Goal: Information Seeking & Learning: Learn about a topic

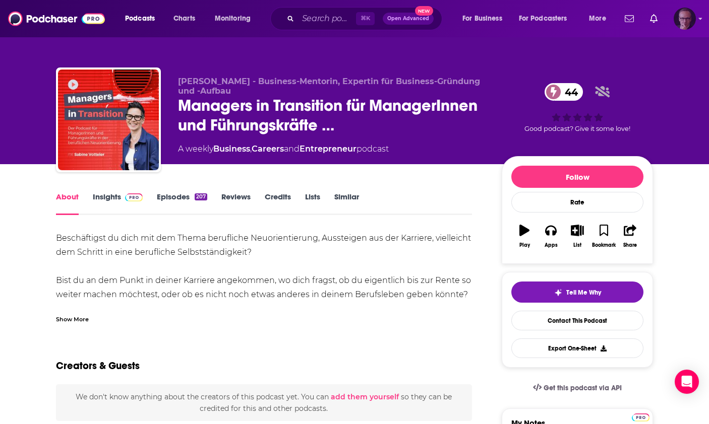
click at [694, 24] on div "Logged in as experts2podcasts" at bounding box center [684, 19] width 22 height 22
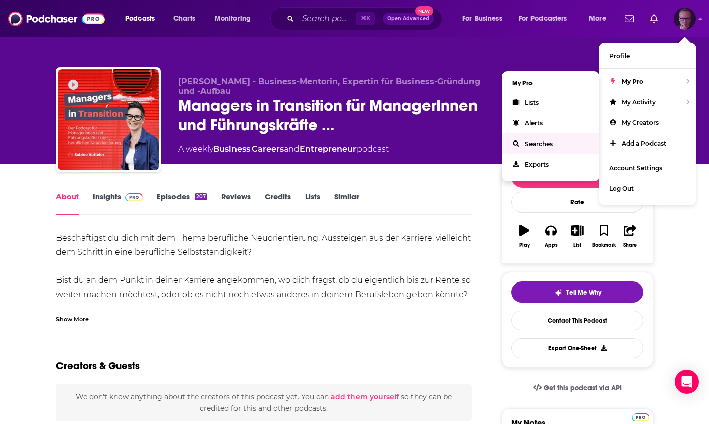
click at [553, 140] on link "Searches" at bounding box center [550, 144] width 97 height 21
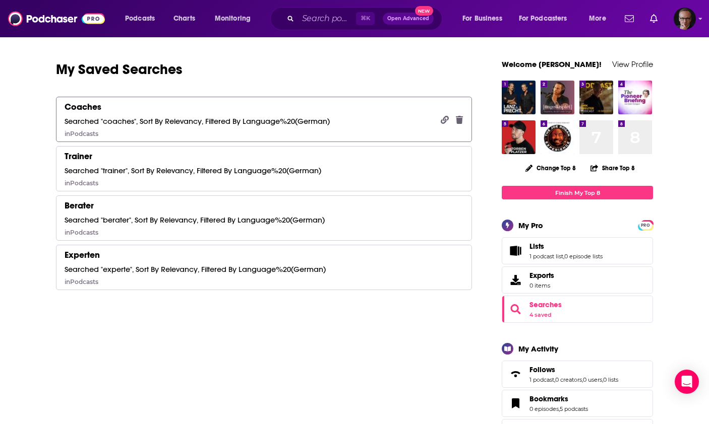
click at [228, 122] on div "Searched "coaches", Sort By Relevancy, Filtered By Language%20(German)" at bounding box center [197, 121] width 265 height 10
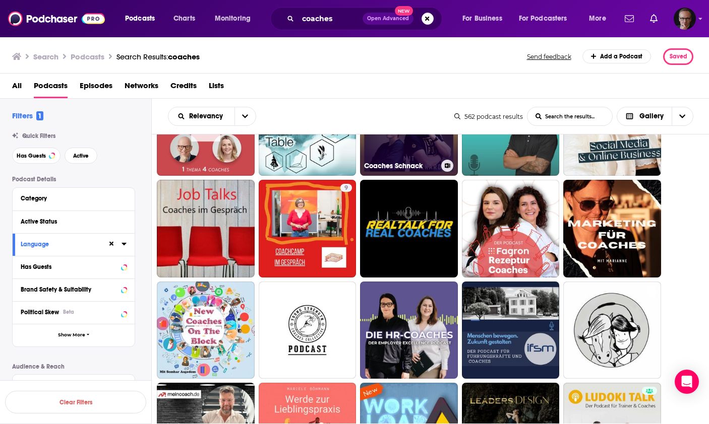
scroll to position [169, 0]
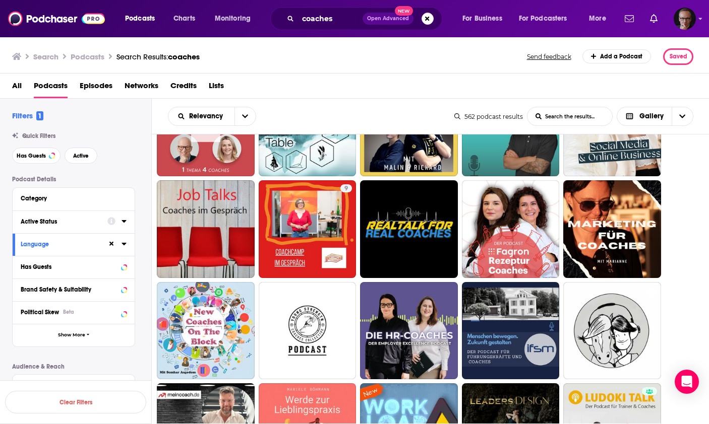
click at [97, 219] on div "Active Status" at bounding box center [61, 221] width 80 height 7
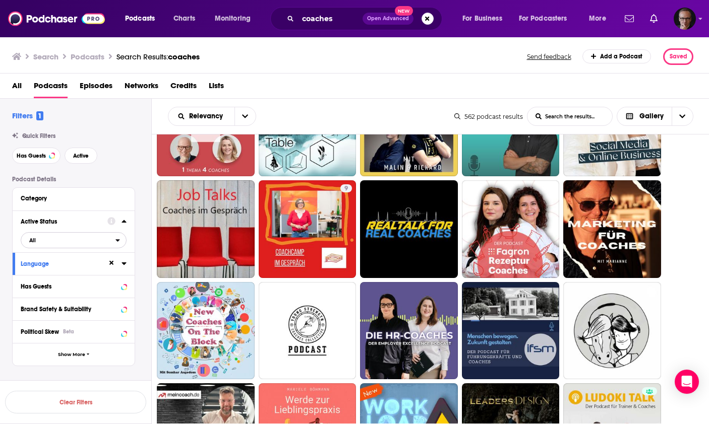
click at [103, 241] on span "All" at bounding box center [68, 240] width 94 height 13
click at [103, 273] on span "166" at bounding box center [102, 274] width 47 height 6
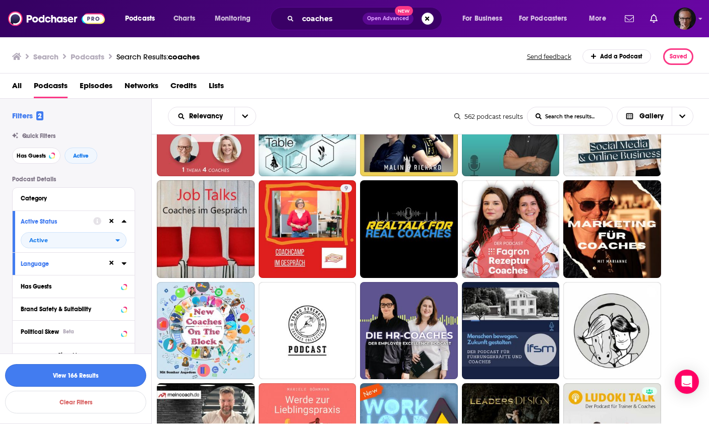
click at [90, 374] on button "View 166 Results" at bounding box center [75, 375] width 141 height 23
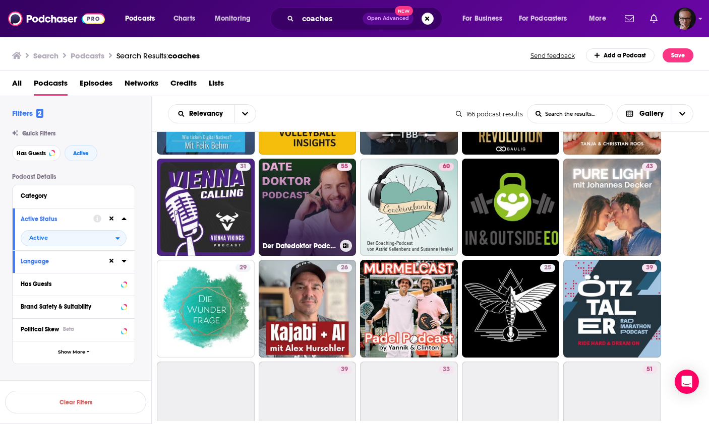
scroll to position [393, 0]
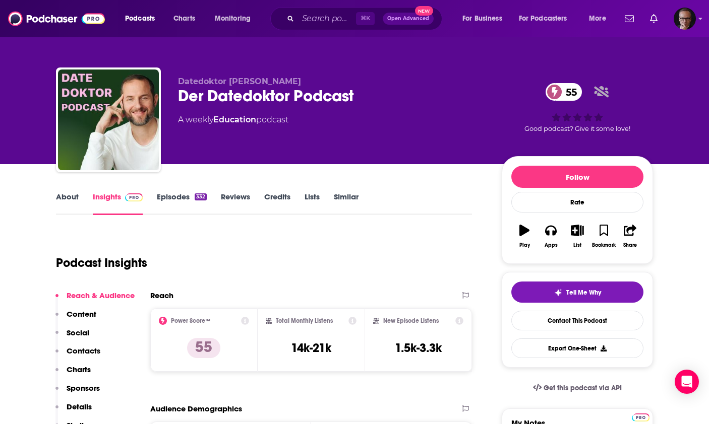
drag, startPoint x: 247, startPoint y: 94, endPoint x: 257, endPoint y: 92, distance: 10.3
click at [248, 92] on div "Der Datedoktor Podcast 55" at bounding box center [331, 96] width 307 height 20
drag, startPoint x: 228, startPoint y: 84, endPoint x: 293, endPoint y: 85, distance: 64.5
click at [293, 85] on span "Datedoktor [PERSON_NAME]" at bounding box center [239, 82] width 123 height 10
copy span "Emanuel Albert"
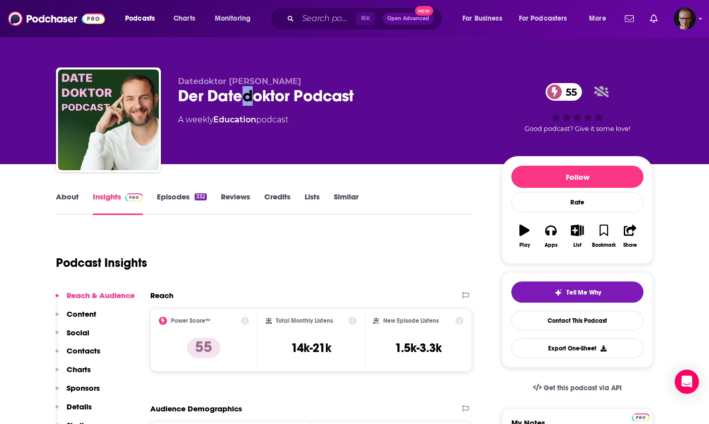
copy span "Emanuel Albert"
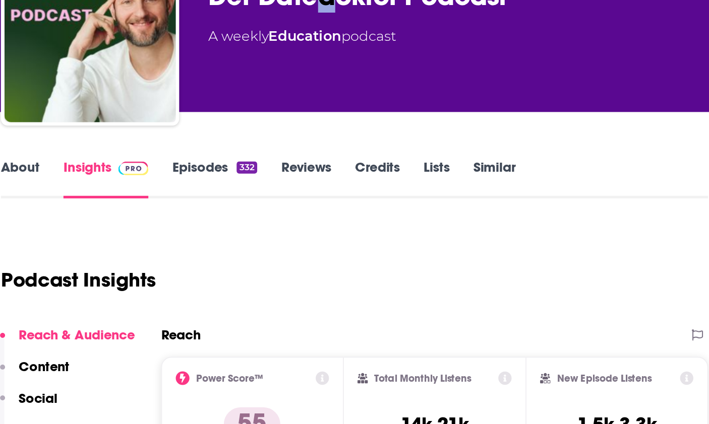
click at [160, 214] on link "Episodes 332" at bounding box center [182, 203] width 50 height 23
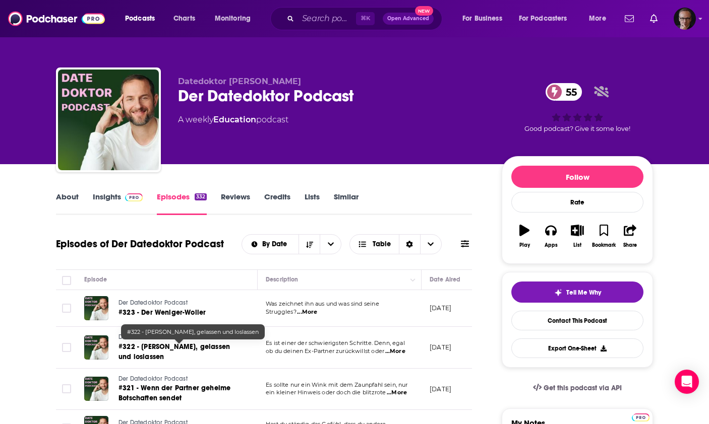
click at [195, 344] on span "#322 - Lassen, gelassen und loslassen" at bounding box center [173, 352] width 111 height 19
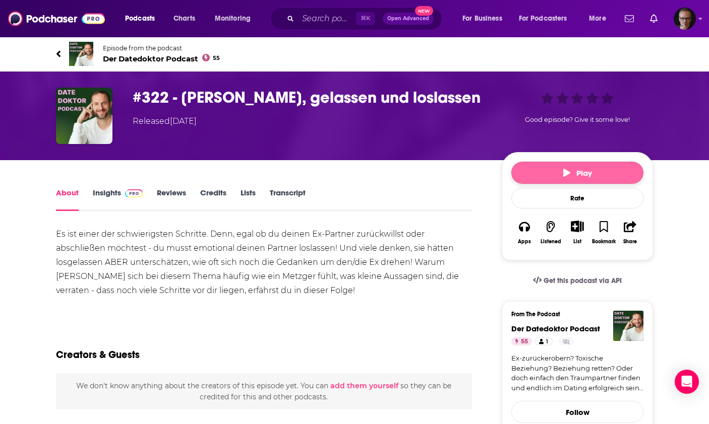
click at [539, 172] on button "Play" at bounding box center [577, 173] width 132 height 22
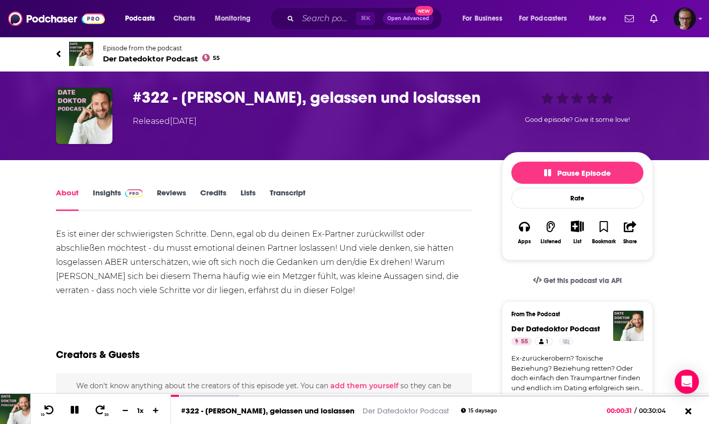
click at [56, 53] on icon at bounding box center [58, 54] width 5 height 10
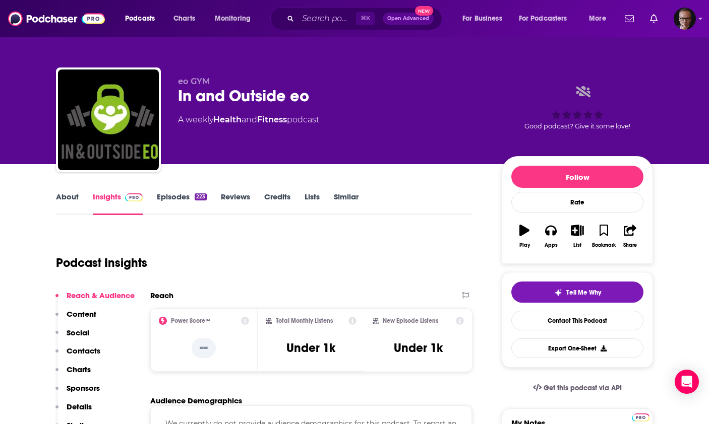
click at [76, 200] on link "About" at bounding box center [67, 203] width 23 height 23
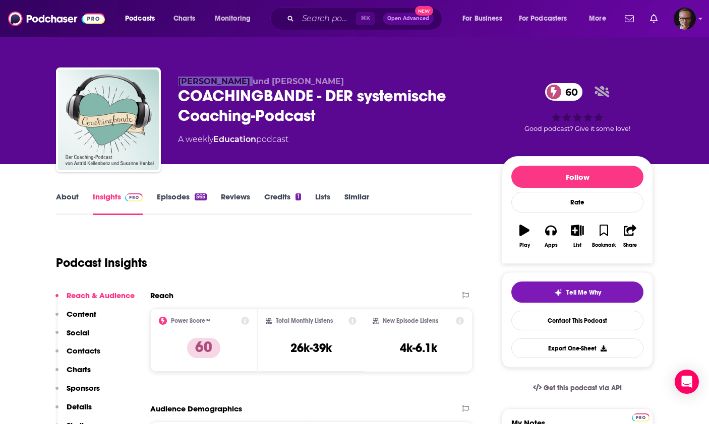
drag, startPoint x: 178, startPoint y: 83, endPoint x: 245, endPoint y: 85, distance: 66.6
click at [245, 85] on span "[PERSON_NAME] und [PERSON_NAME]" at bounding box center [261, 82] width 166 height 10
copy span "[PERSON_NAME]"
click at [67, 199] on link "About" at bounding box center [67, 203] width 23 height 23
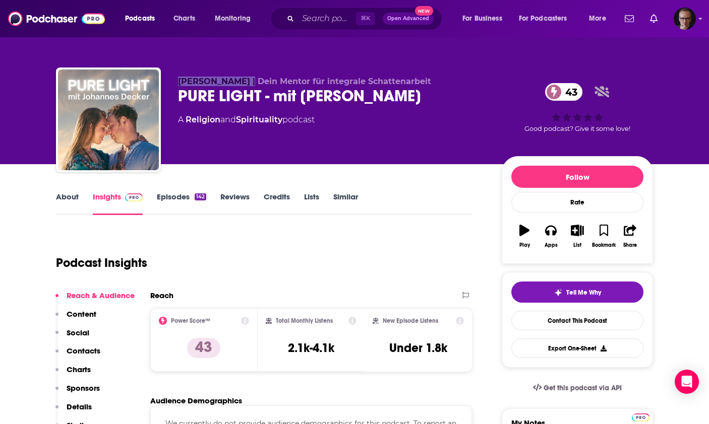
drag, startPoint x: 179, startPoint y: 84, endPoint x: 251, endPoint y: 85, distance: 71.6
click at [251, 85] on span "[PERSON_NAME] | Dein Mentor für integrale Schattenarbeit" at bounding box center [304, 82] width 253 height 10
copy span "[PERSON_NAME]"
drag, startPoint x: 193, startPoint y: 97, endPoint x: 258, endPoint y: 98, distance: 64.5
click at [258, 98] on div "PURE LIGHT - mit Johannes Decker 43" at bounding box center [331, 96] width 307 height 20
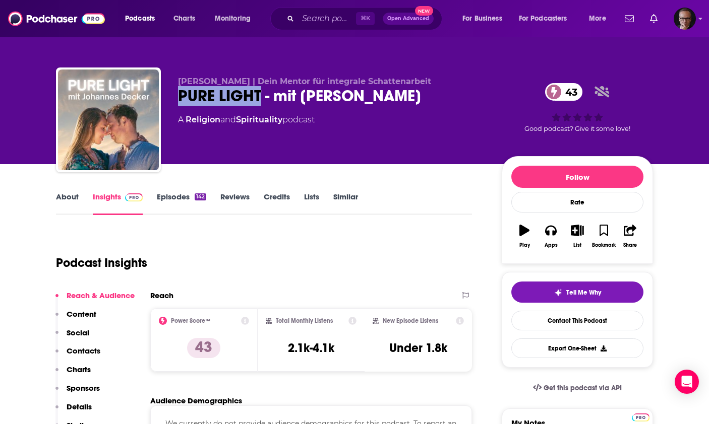
copy h2 "PURE LIGHT"
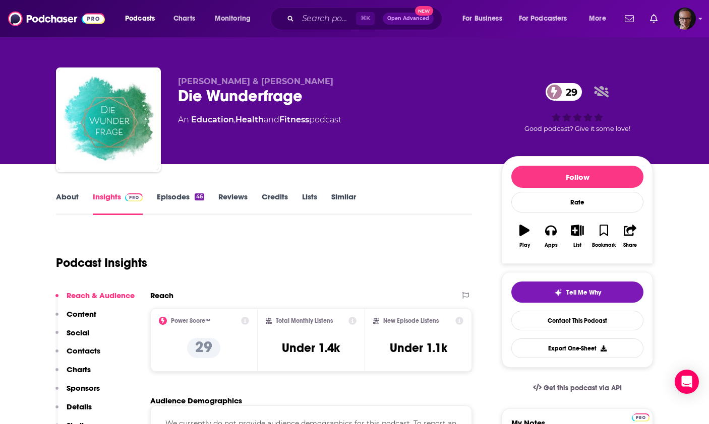
click at [61, 200] on link "About" at bounding box center [67, 203] width 23 height 23
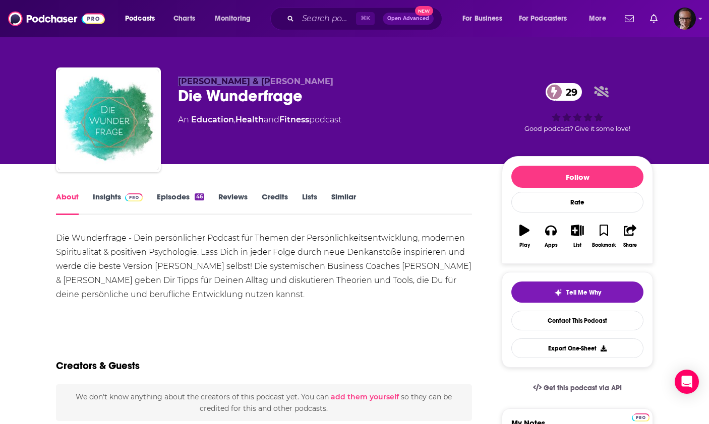
drag, startPoint x: 180, startPoint y: 81, endPoint x: 263, endPoint y: 84, distance: 82.7
click at [263, 84] on span "Marie-Luisa Hamann & Frederike Busch" at bounding box center [255, 82] width 155 height 10
copy span "Marie-Luisa Hamann"
click at [177, 200] on link "Episodes 46" at bounding box center [180, 203] width 47 height 23
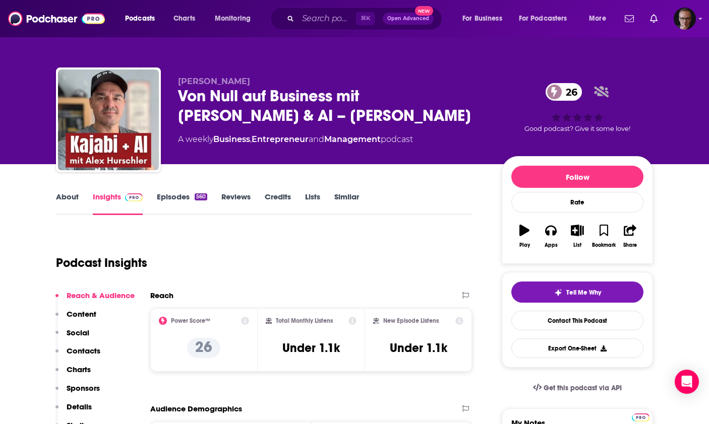
drag, startPoint x: 178, startPoint y: 80, endPoint x: 238, endPoint y: 84, distance: 59.6
click at [238, 84] on span "Alex Hurschler" at bounding box center [214, 82] width 72 height 10
copy span "Alex Hurschler"
click at [163, 201] on link "Episodes 560" at bounding box center [182, 203] width 50 height 23
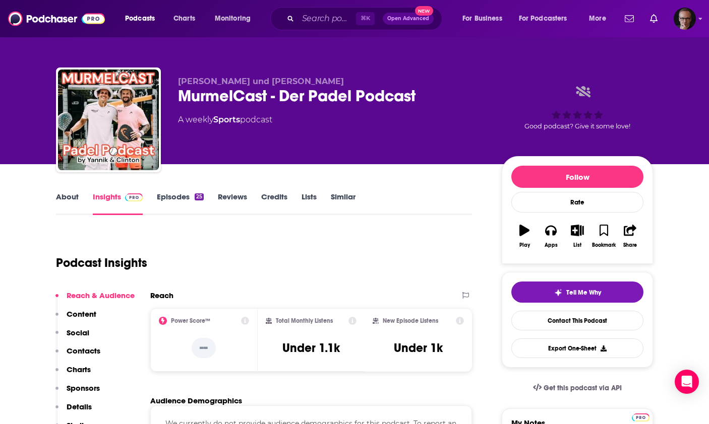
click at [65, 197] on link "About" at bounding box center [67, 203] width 23 height 23
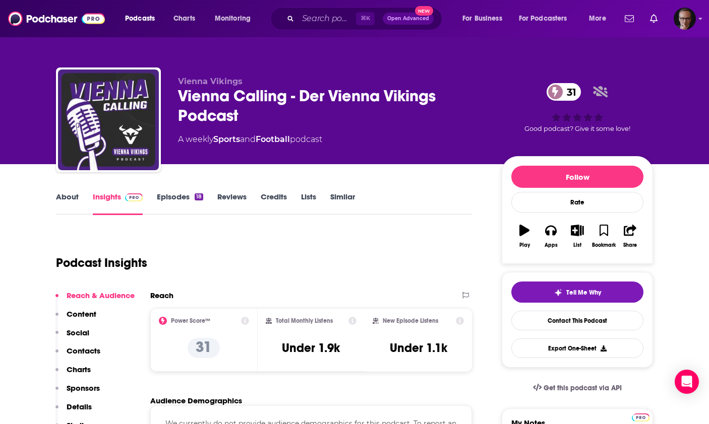
click at [63, 197] on link "About" at bounding box center [67, 203] width 23 height 23
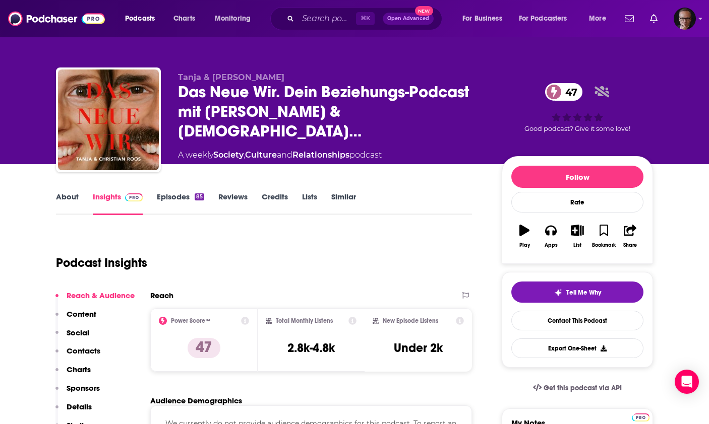
drag, startPoint x: 212, startPoint y: 84, endPoint x: 270, endPoint y: 84, distance: 58.0
click at [270, 82] on span "Tanja & Christian Roos" at bounding box center [231, 78] width 106 height 10
copy span "Christian Roos"
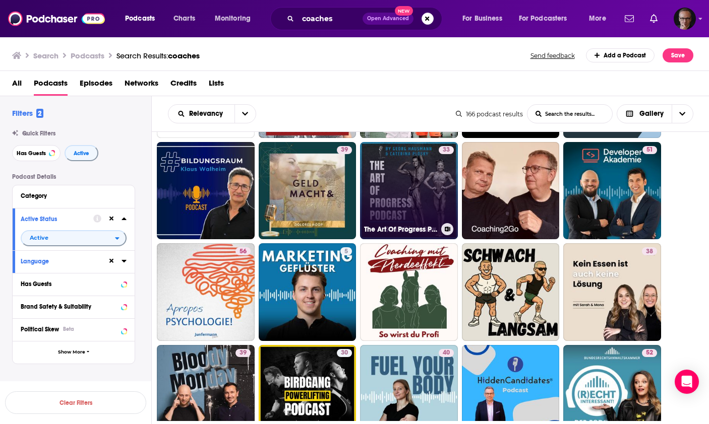
scroll to position [582, 0]
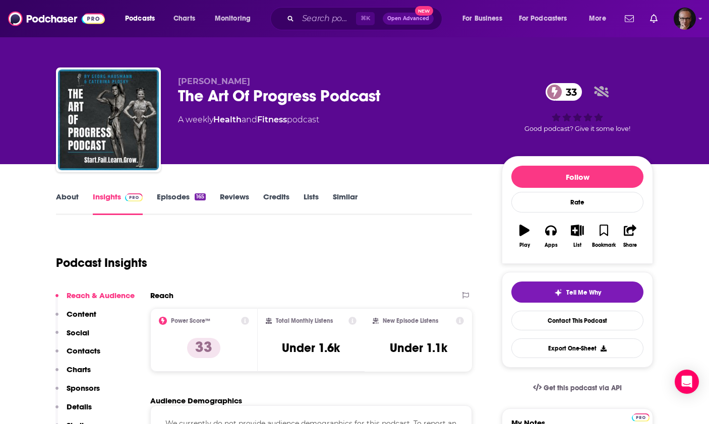
drag, startPoint x: 180, startPoint y: 82, endPoint x: 249, endPoint y: 82, distance: 69.6
click at [249, 82] on span "[PERSON_NAME]" at bounding box center [214, 82] width 72 height 10
copy span "[PERSON_NAME]"
click at [61, 199] on link "About" at bounding box center [67, 203] width 23 height 23
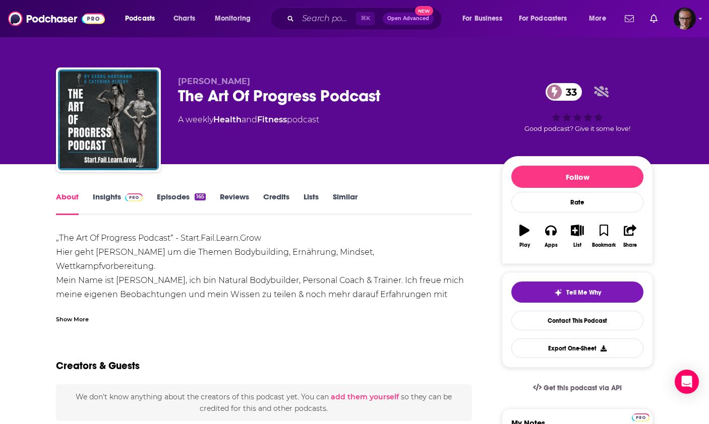
click at [70, 320] on div "Show More" at bounding box center [72, 319] width 33 height 10
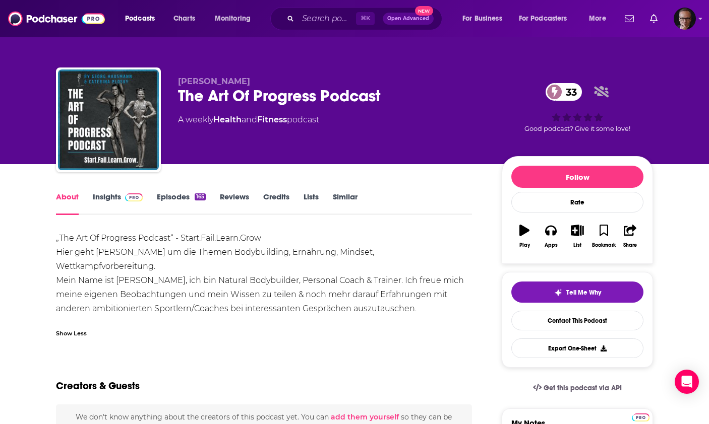
scroll to position [2, 0]
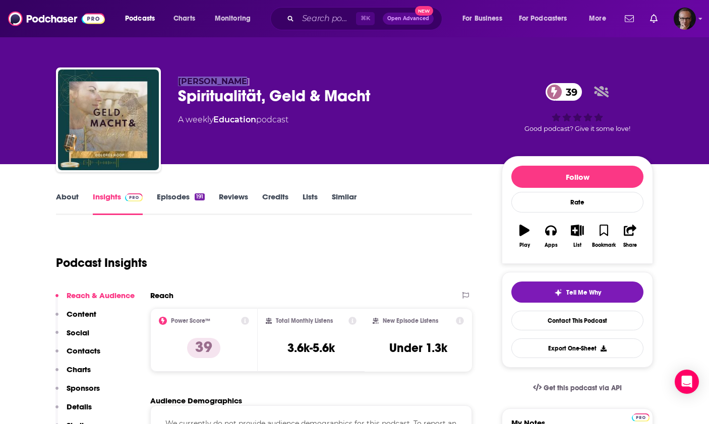
drag, startPoint x: 176, startPoint y: 82, endPoint x: 234, endPoint y: 84, distance: 58.0
click at [234, 84] on div "Dolores Hoop Spiritualität, Geld & Macht 39 A weekly Education podcast 39 Good …" at bounding box center [354, 122] width 597 height 109
copy span "Dolores Hoop"
click at [59, 196] on link "About" at bounding box center [67, 203] width 23 height 23
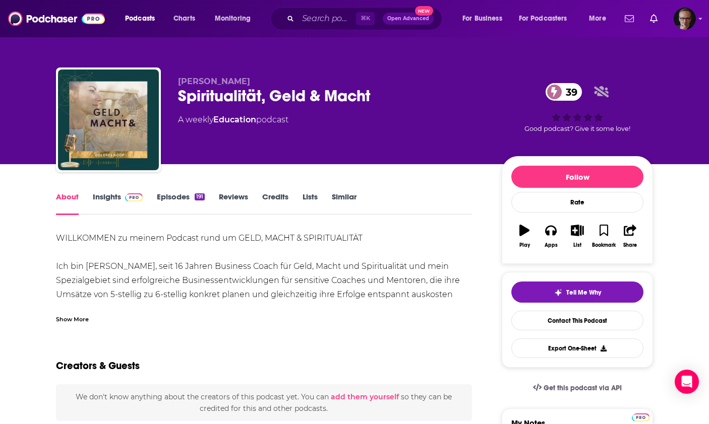
click at [78, 317] on div "Show More" at bounding box center [72, 319] width 33 height 10
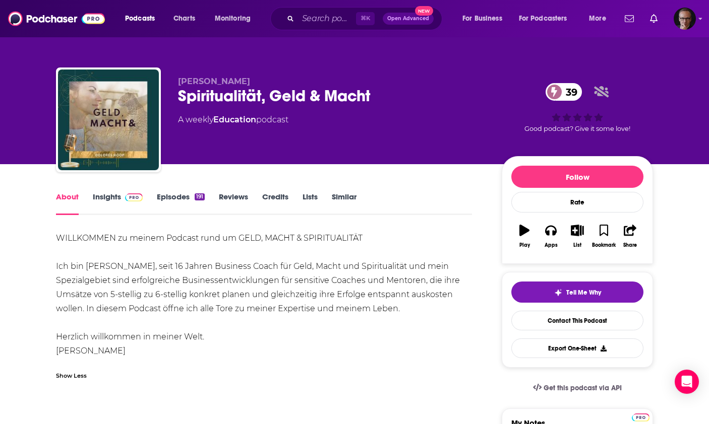
click at [167, 194] on link "Episodes 191" at bounding box center [181, 203] width 48 height 23
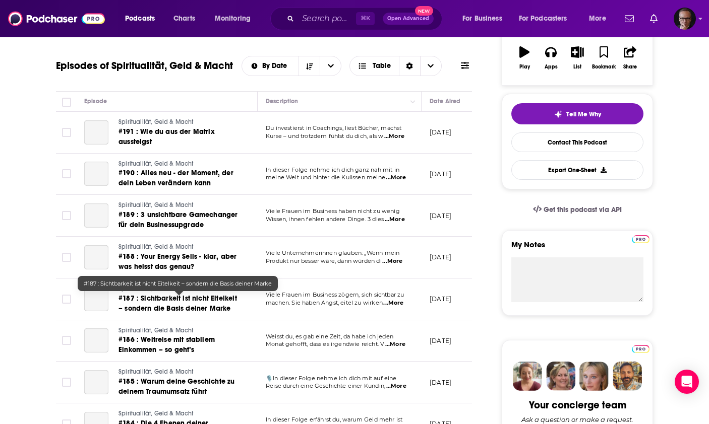
scroll to position [180, 0]
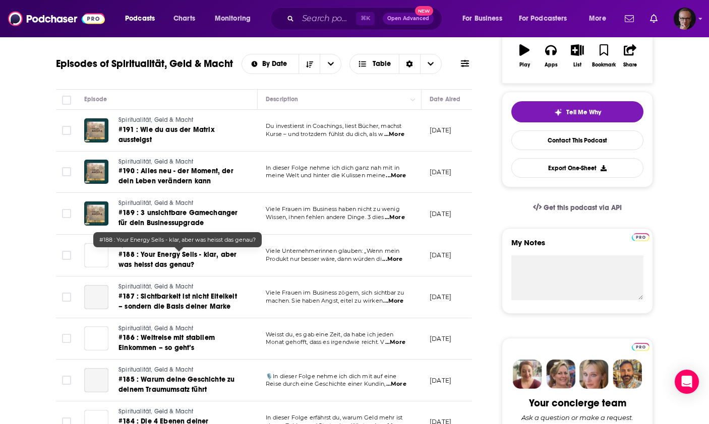
click at [158, 264] on span "#188 : Your Energy Sells - klar, aber was heisst das genau?" at bounding box center [177, 260] width 118 height 19
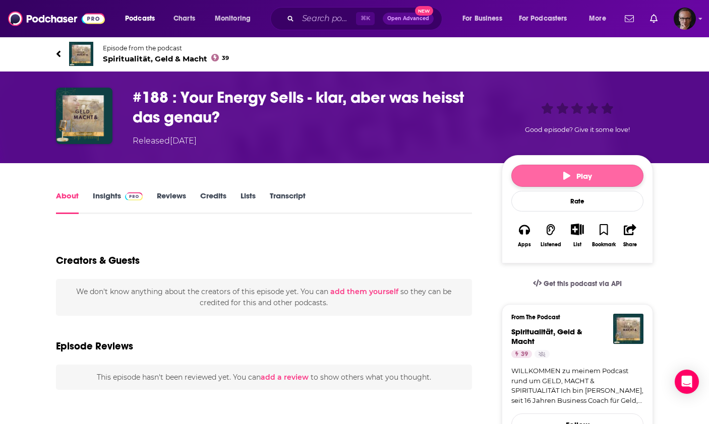
click at [550, 172] on button "Play" at bounding box center [577, 176] width 132 height 22
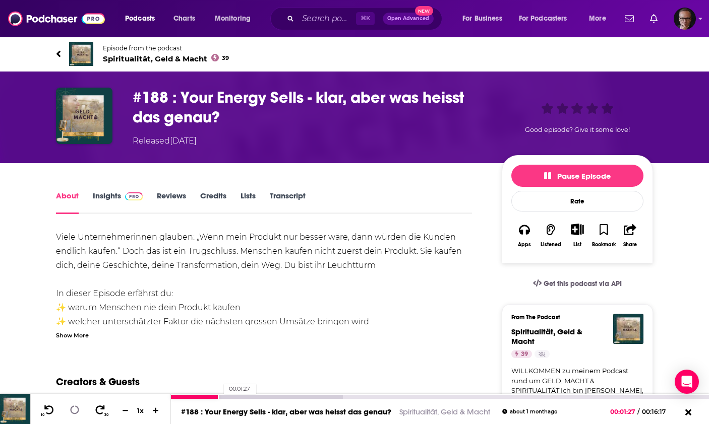
click at [218, 395] on div at bounding box center [256, 397] width 171 height 4
click at [238, 395] on div at bounding box center [256, 397] width 171 height 4
click at [287, 396] on div at bounding box center [256, 397] width 171 height 4
click at [333, 395] on div at bounding box center [299, 397] width 257 height 4
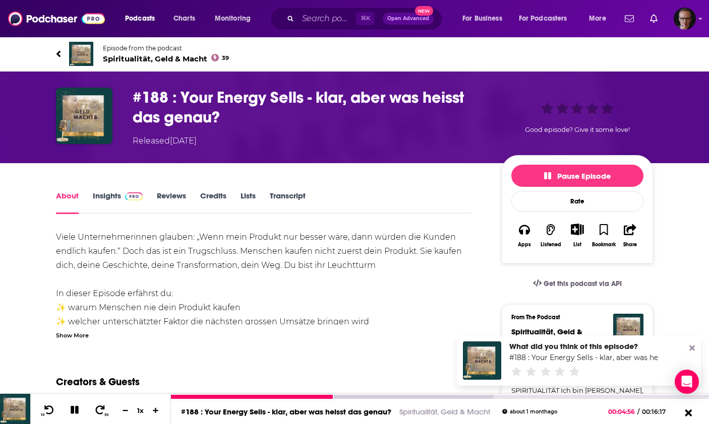
click at [685, 415] on icon at bounding box center [687, 412] width 7 height 7
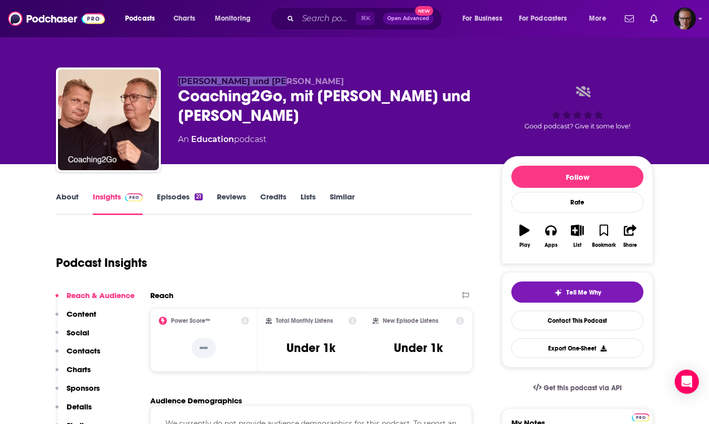
drag, startPoint x: 178, startPoint y: 83, endPoint x: 275, endPoint y: 85, distance: 96.8
click at [275, 85] on span "[PERSON_NAME] und [PERSON_NAME]" at bounding box center [261, 82] width 166 height 10
copy span "[PERSON_NAME]"
click at [57, 198] on link "About" at bounding box center [67, 203] width 23 height 23
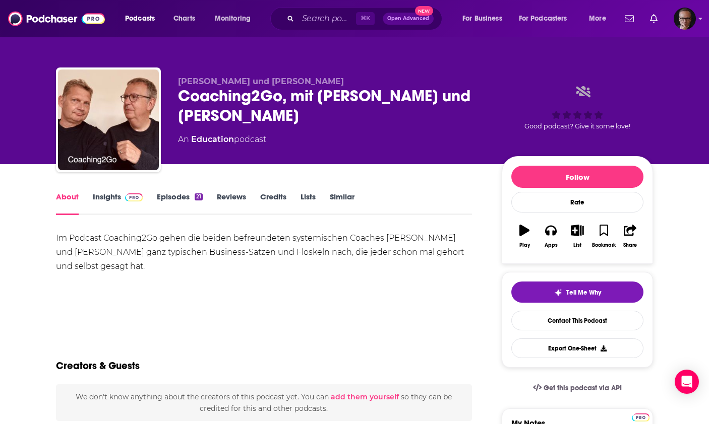
click at [172, 200] on link "Episodes 21" at bounding box center [180, 203] width 46 height 23
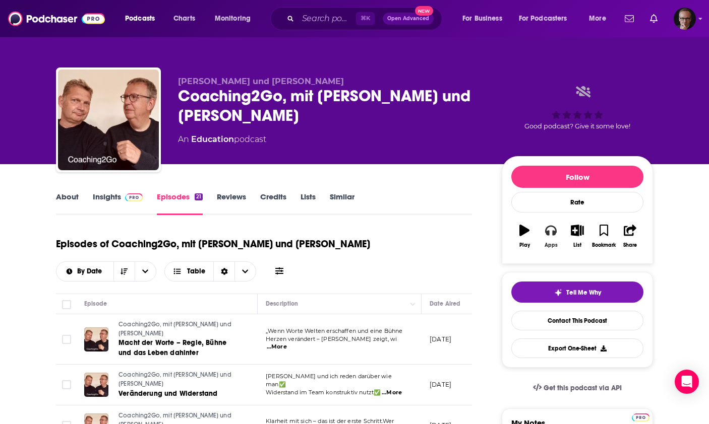
click at [552, 234] on icon "button" at bounding box center [550, 231] width 11 height 10
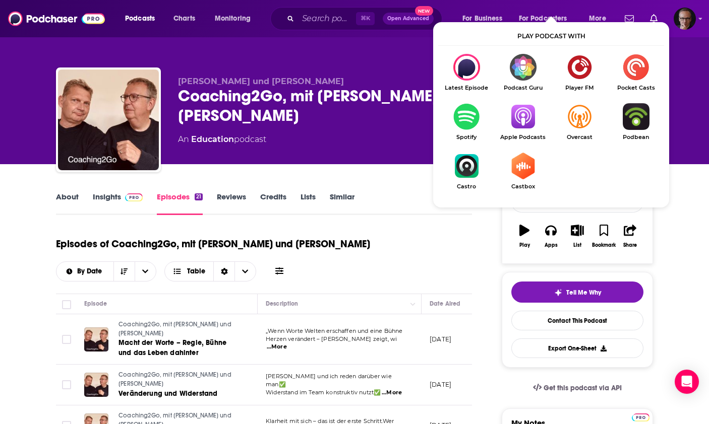
click at [522, 118] on img "Show Listen On dropdown" at bounding box center [522, 116] width 56 height 27
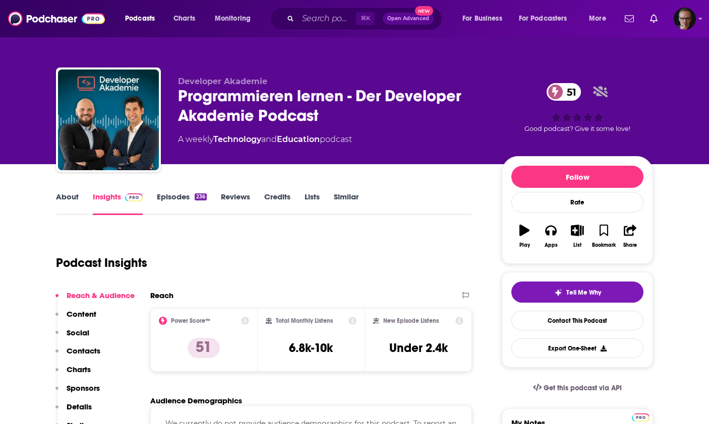
click at [68, 198] on link "About" at bounding box center [67, 203] width 23 height 23
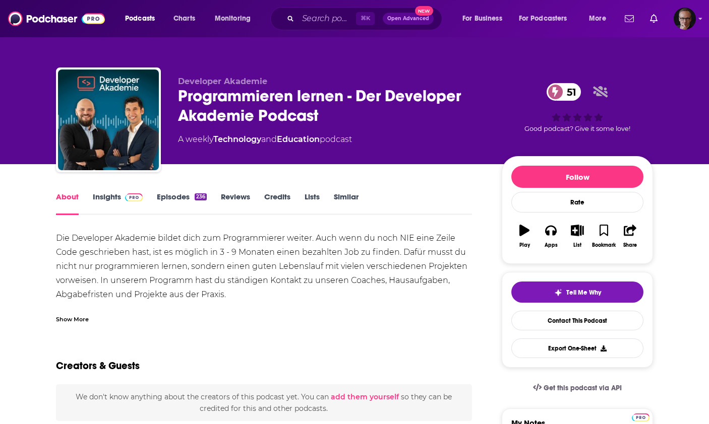
click at [72, 321] on div "Show More" at bounding box center [72, 319] width 33 height 10
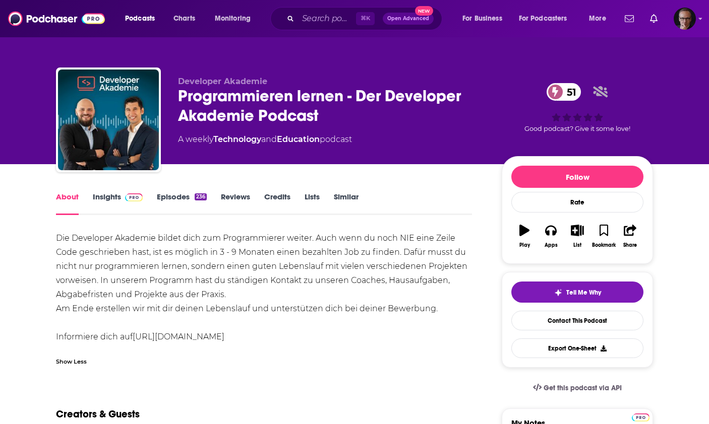
click at [114, 198] on link "Insights" at bounding box center [118, 203] width 50 height 23
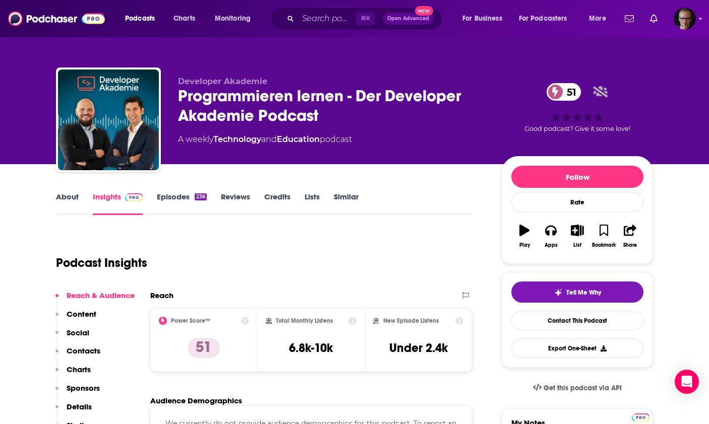
click at [72, 198] on link "About" at bounding box center [67, 203] width 23 height 23
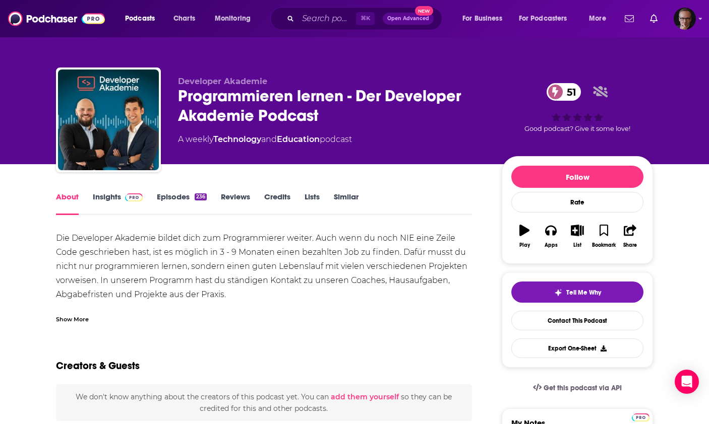
click at [70, 323] on div "Show More" at bounding box center [72, 319] width 33 height 10
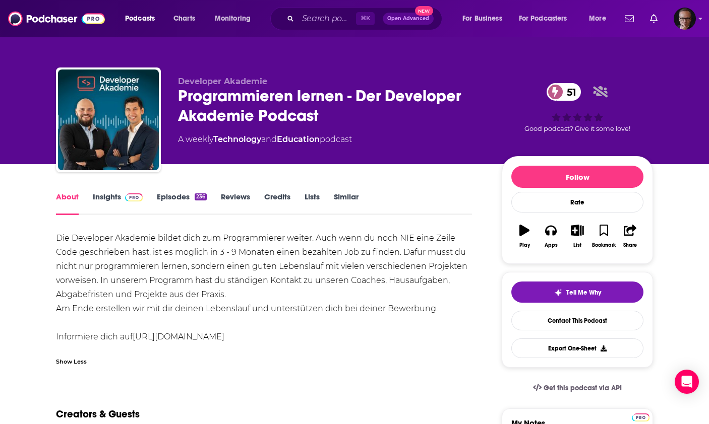
click at [210, 340] on link "https://podcast.developerakademie.com" at bounding box center [179, 337] width 92 height 10
click at [176, 198] on link "Episodes 236" at bounding box center [182, 203] width 50 height 23
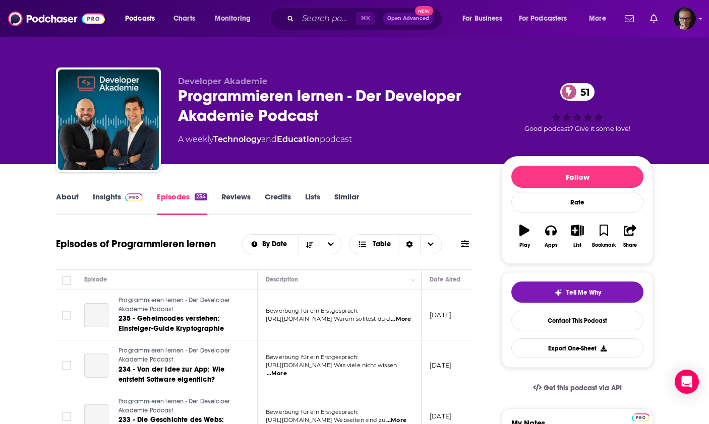
scroll to position [135, 0]
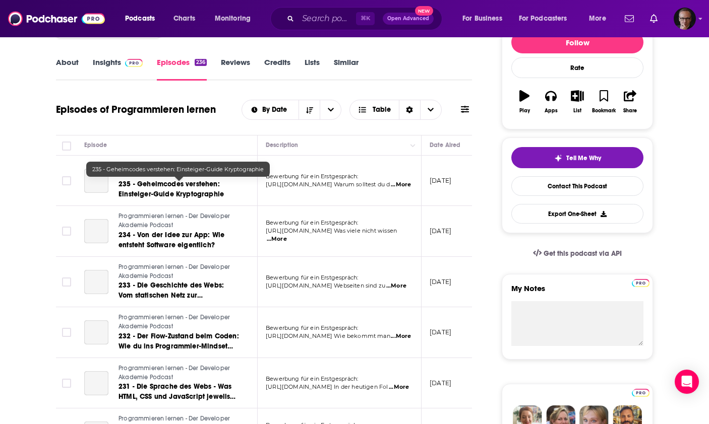
click at [182, 192] on span "235 - Geheimcodes verstehen: Einsteiger-Guide Kryptographie" at bounding box center [170, 189] width 105 height 19
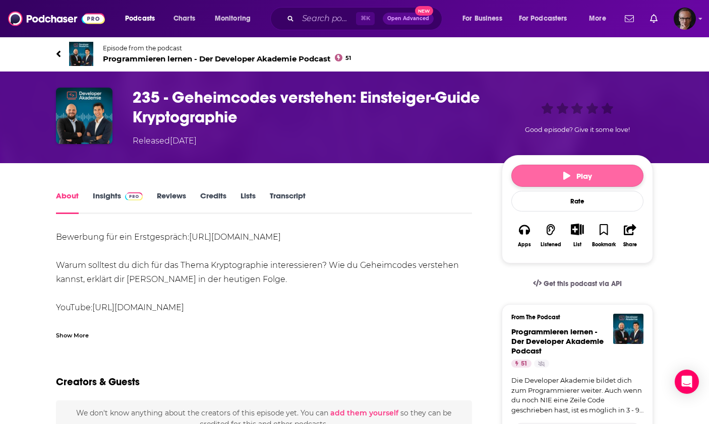
click at [539, 172] on button "Play" at bounding box center [577, 176] width 132 height 22
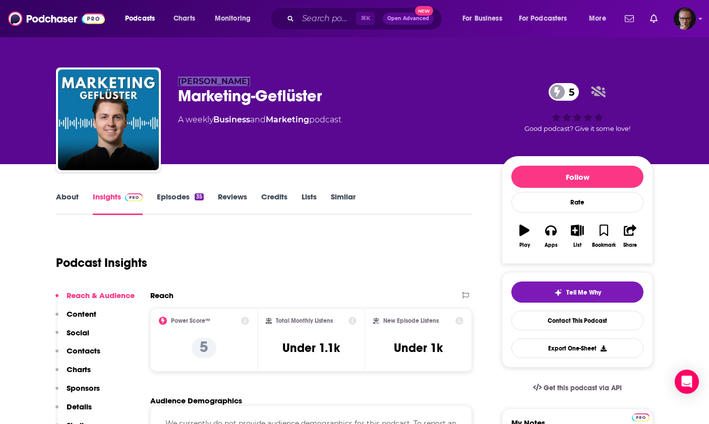
drag, startPoint x: 178, startPoint y: 82, endPoint x: 234, endPoint y: 83, distance: 56.5
click at [234, 83] on span "Björn Barthel" at bounding box center [214, 82] width 72 height 10
copy span "Björn Barthel"
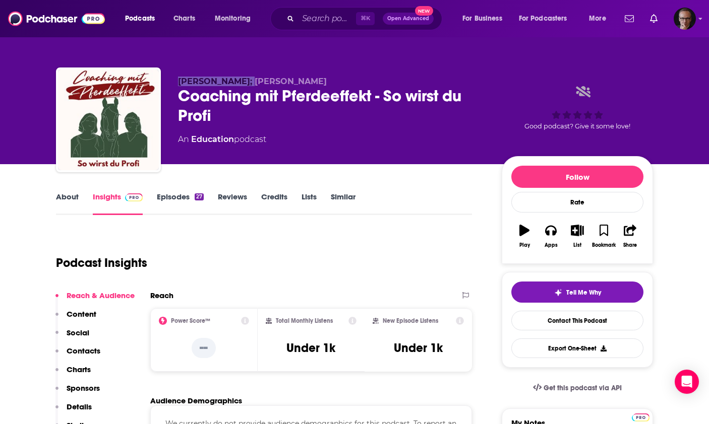
drag, startPoint x: 179, startPoint y: 82, endPoint x: 247, endPoint y: 85, distance: 68.1
click at [247, 85] on span "[PERSON_NAME]; [PERSON_NAME]" at bounding box center [252, 82] width 149 height 10
copy span "[PERSON_NAME]"
click at [170, 205] on link "Episodes 27" at bounding box center [180, 203] width 47 height 23
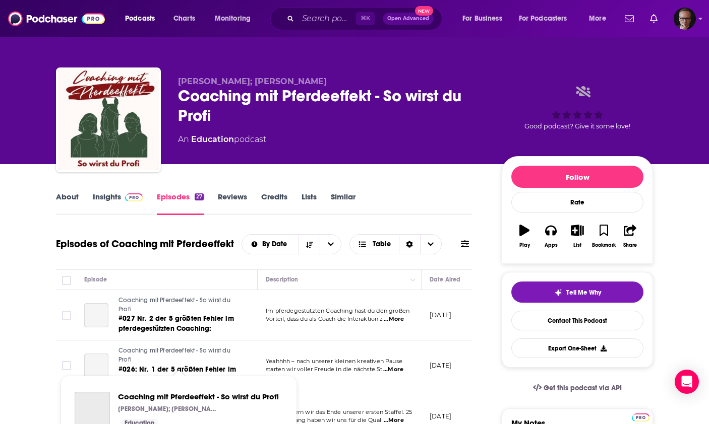
click at [170, 326] on span "#027 Nr. 2 der 5 größten Fehler im pferdegestützten Coaching:" at bounding box center [175, 324] width 115 height 19
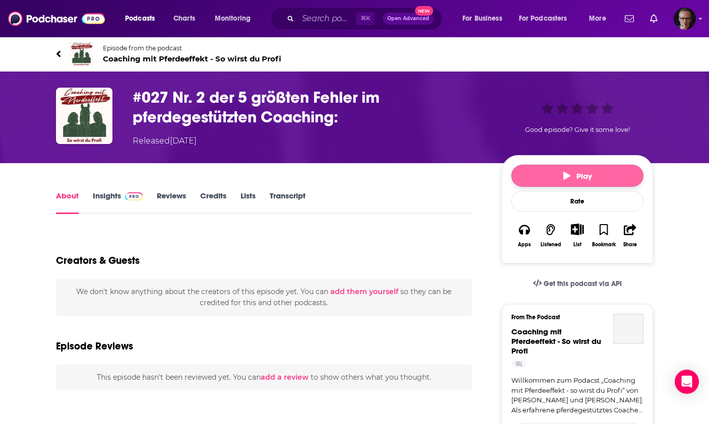
click at [555, 176] on button "Play" at bounding box center [577, 176] width 132 height 22
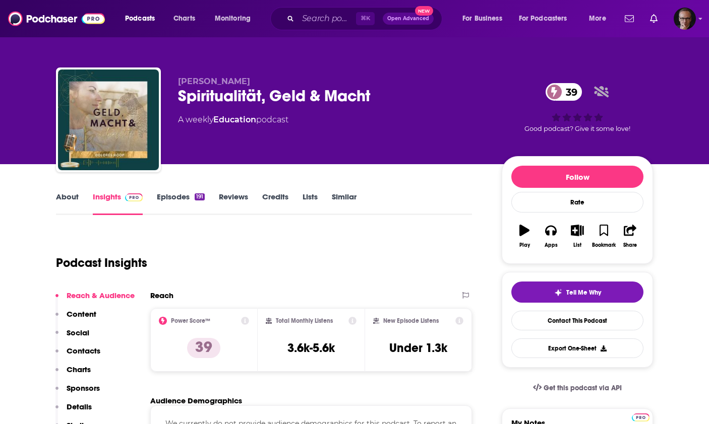
click at [174, 199] on link "Episodes 191" at bounding box center [181, 203] width 48 height 23
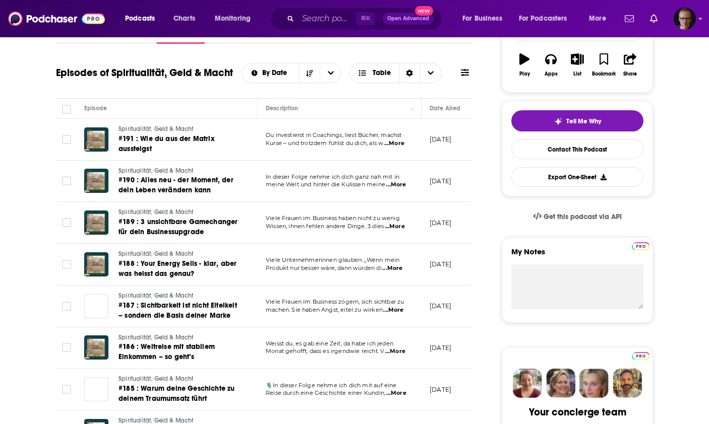
scroll to position [172, 0]
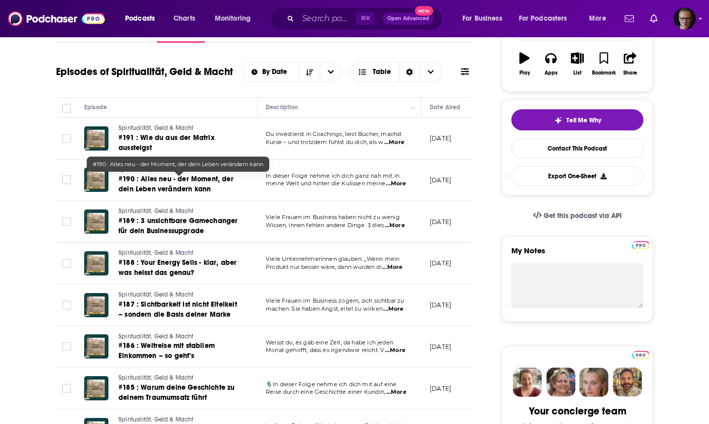
click at [164, 187] on span "#190 : Alles neu - der Moment, der dein Leben verändern kann" at bounding box center [175, 184] width 115 height 19
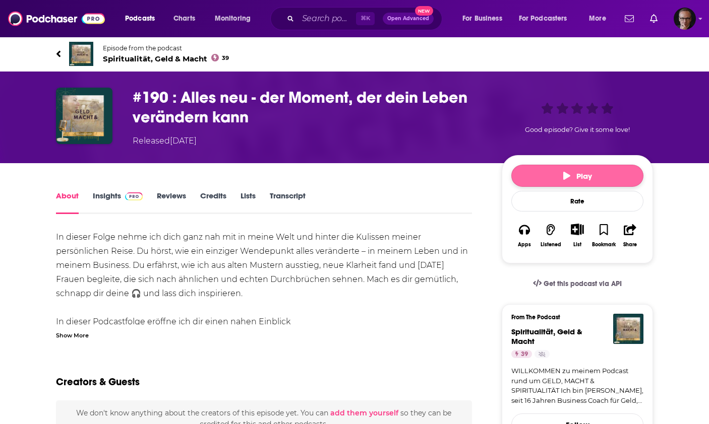
click at [562, 172] on button "Play" at bounding box center [577, 176] width 132 height 22
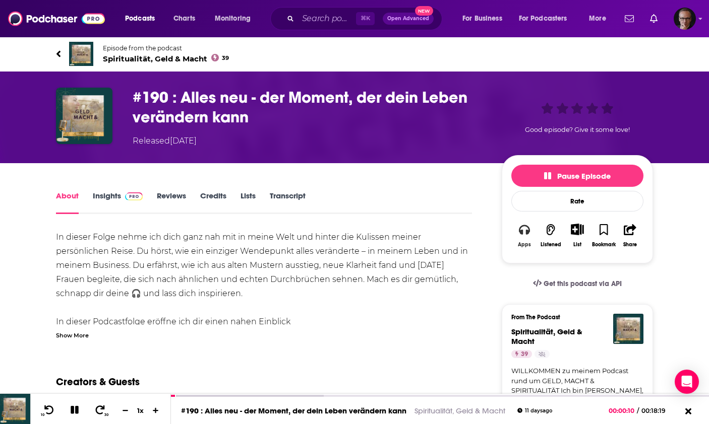
click at [526, 233] on icon "button" at bounding box center [524, 230] width 11 height 10
